Goal: Complete application form

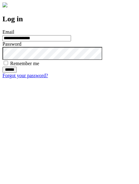
type input "**********"
click at [17, 73] on input "******" at bounding box center [9, 70] width 14 height 6
type input "**********"
click at [17, 73] on input "******" at bounding box center [9, 70] width 14 height 6
